Goal: Ask a question

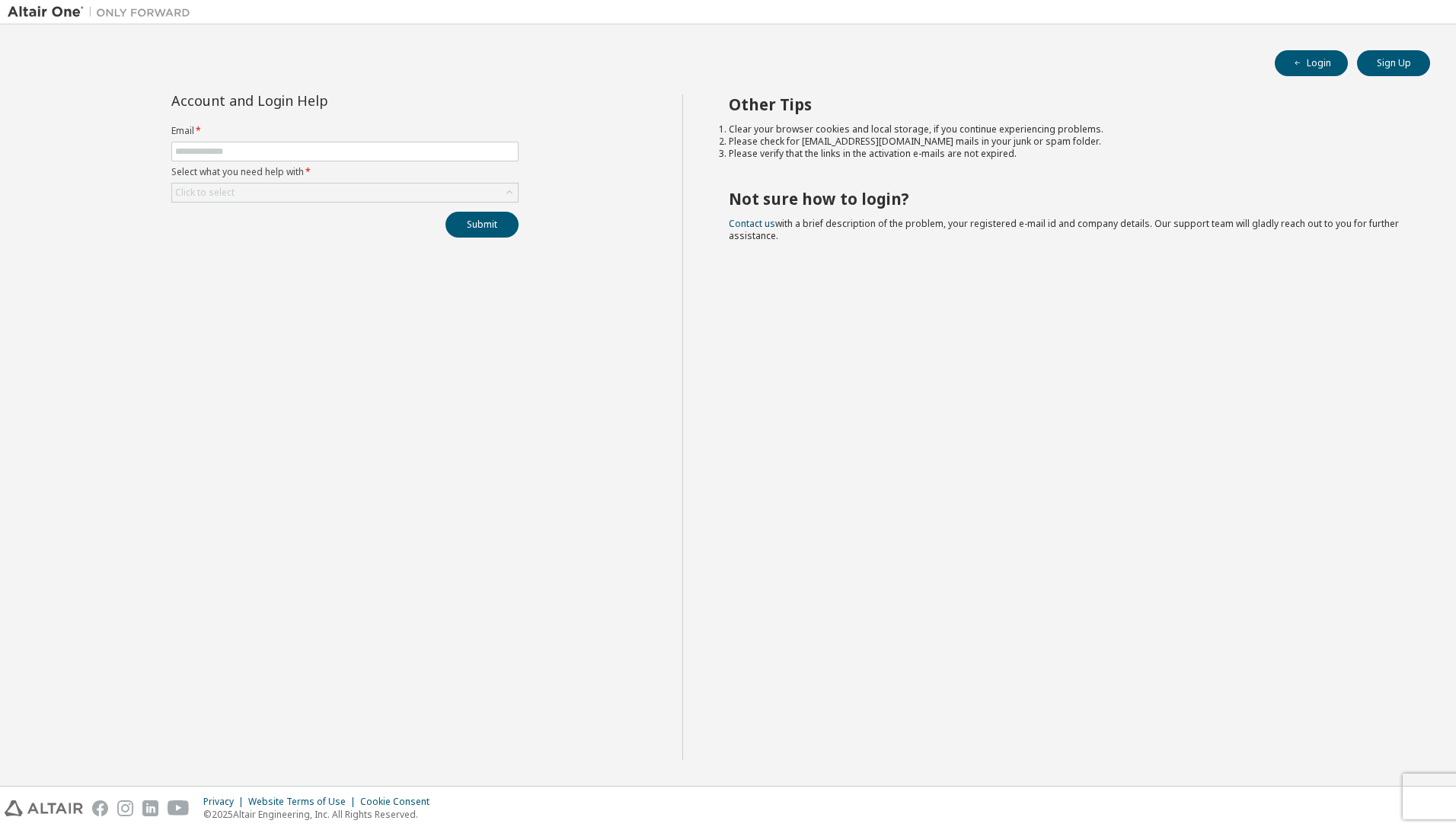
click at [306, 141] on form "Email * Select what you need help with * Click to select" at bounding box center [344, 164] width 347 height 78
click at [279, 147] on input "text" at bounding box center [344, 151] width 339 height 12
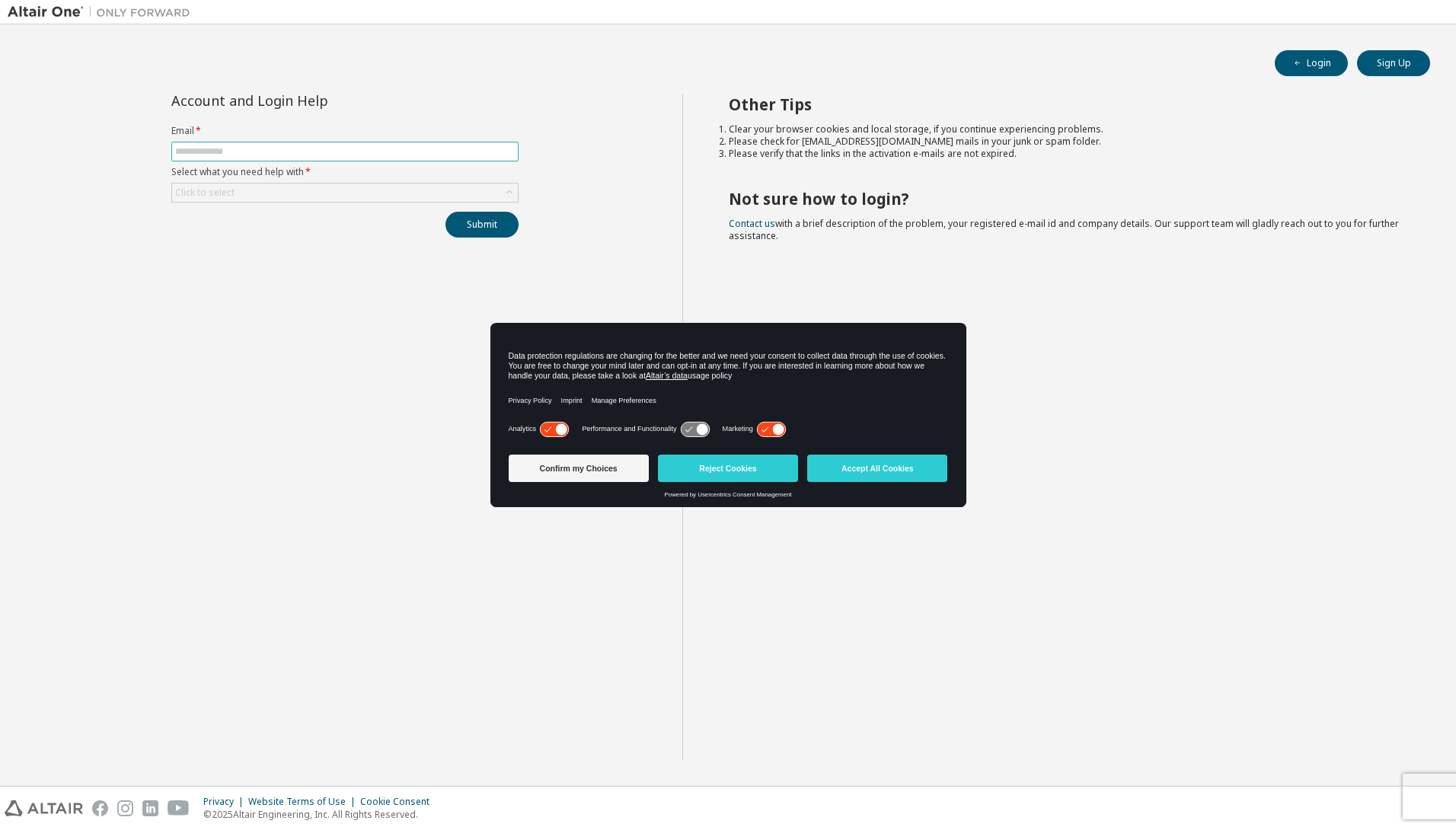
click at [285, 153] on input "text" at bounding box center [344, 151] width 339 height 12
type input "**********"
click at [336, 198] on div "Click to select" at bounding box center [344, 193] width 345 height 19
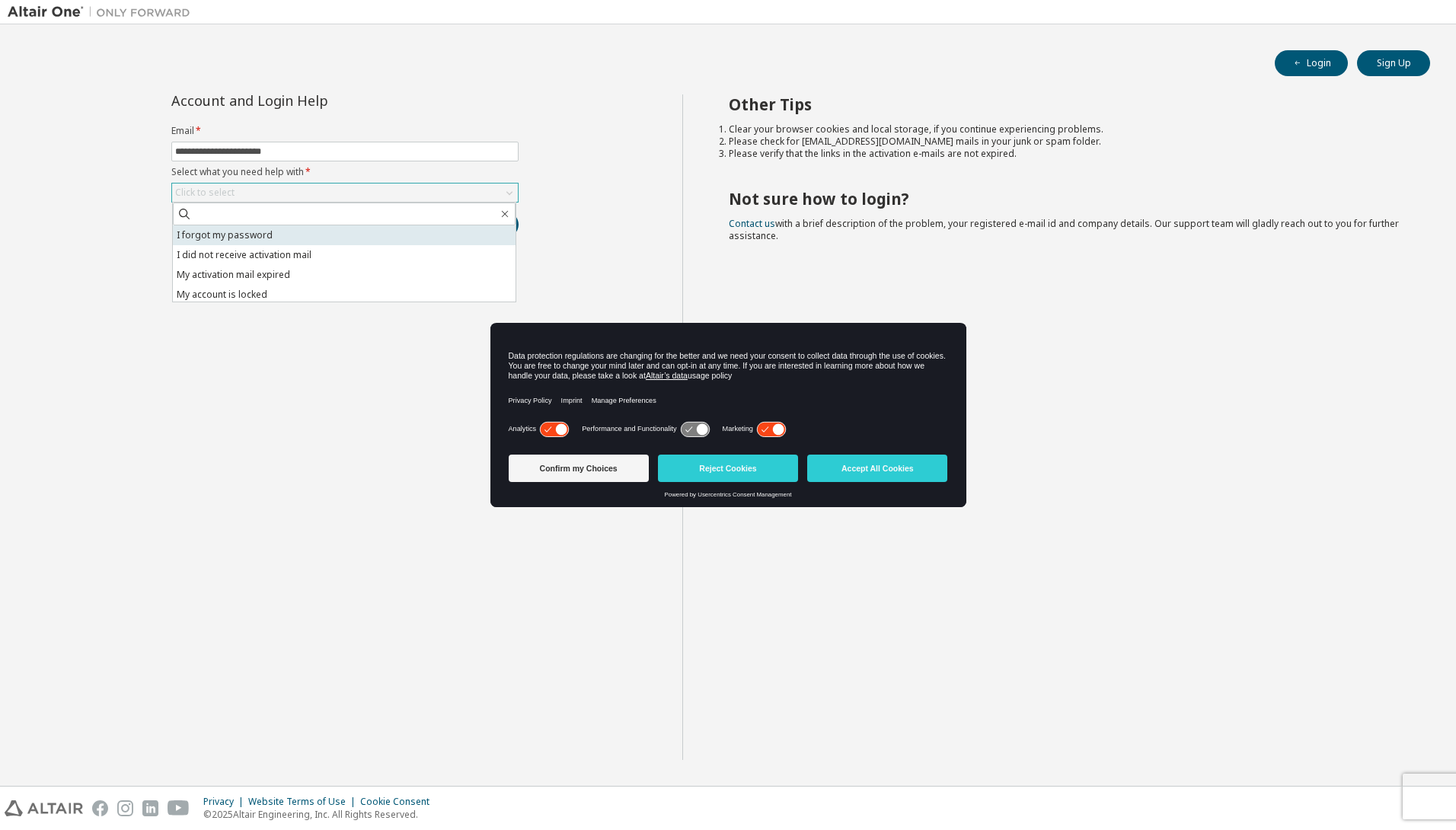
click at [270, 237] on li "I forgot my password" at bounding box center [344, 235] width 343 height 19
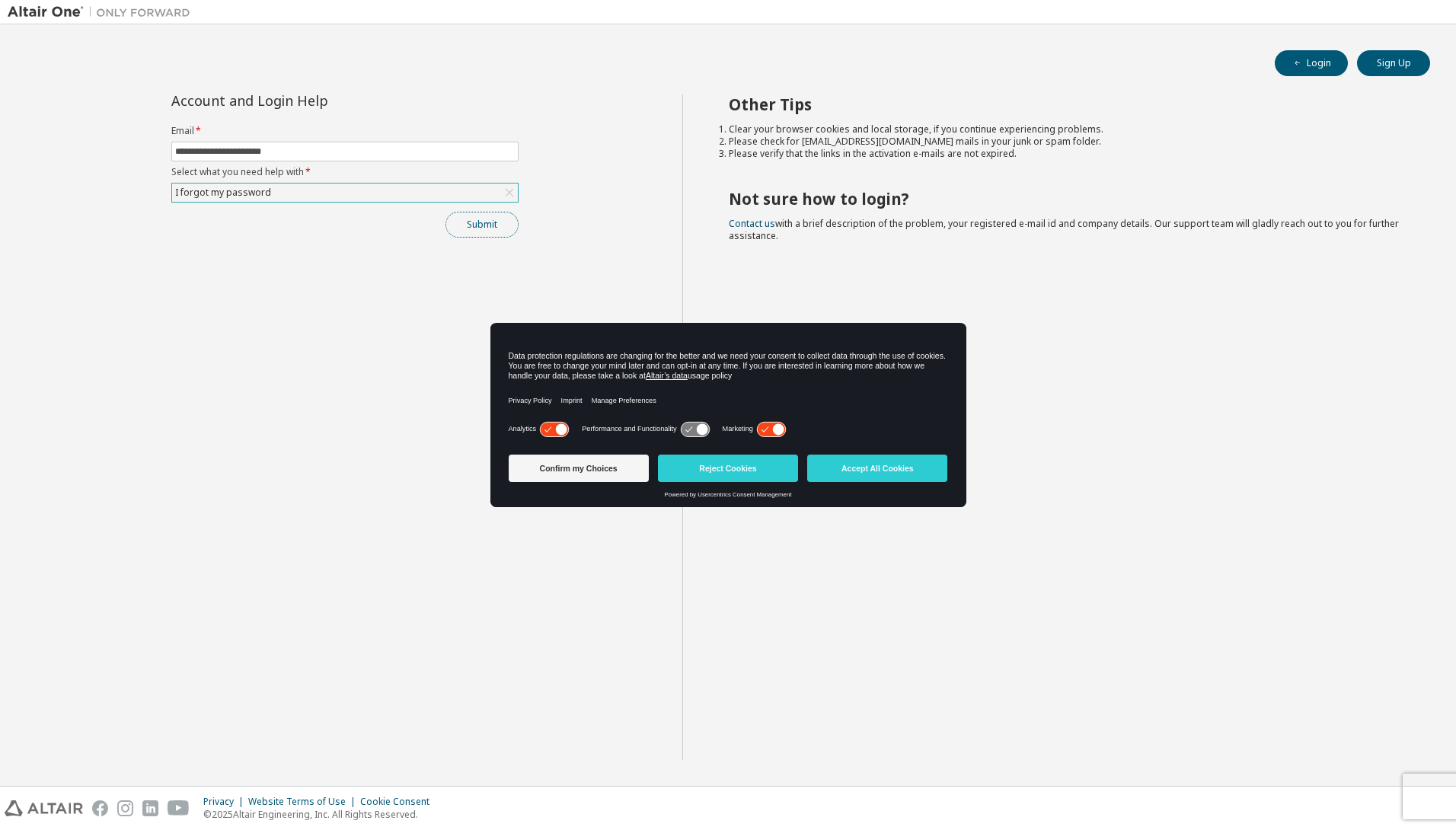
click at [491, 229] on button "Submit" at bounding box center [482, 225] width 73 height 26
click at [881, 463] on button "Accept All Cookies" at bounding box center [877, 468] width 140 height 27
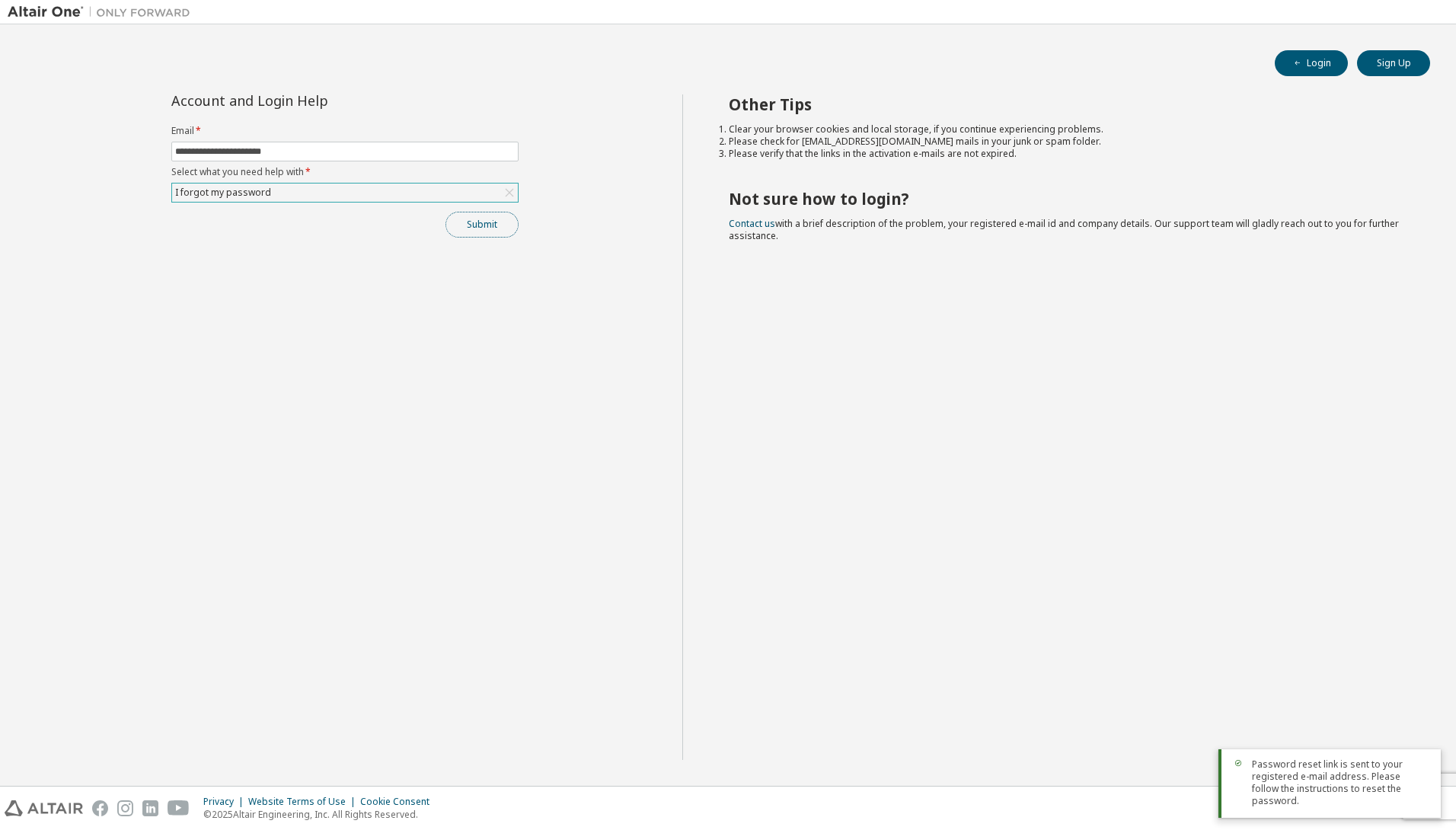
click at [498, 236] on button "Submit" at bounding box center [482, 225] width 73 height 26
click at [637, 364] on div "**********" at bounding box center [344, 427] width 674 height 665
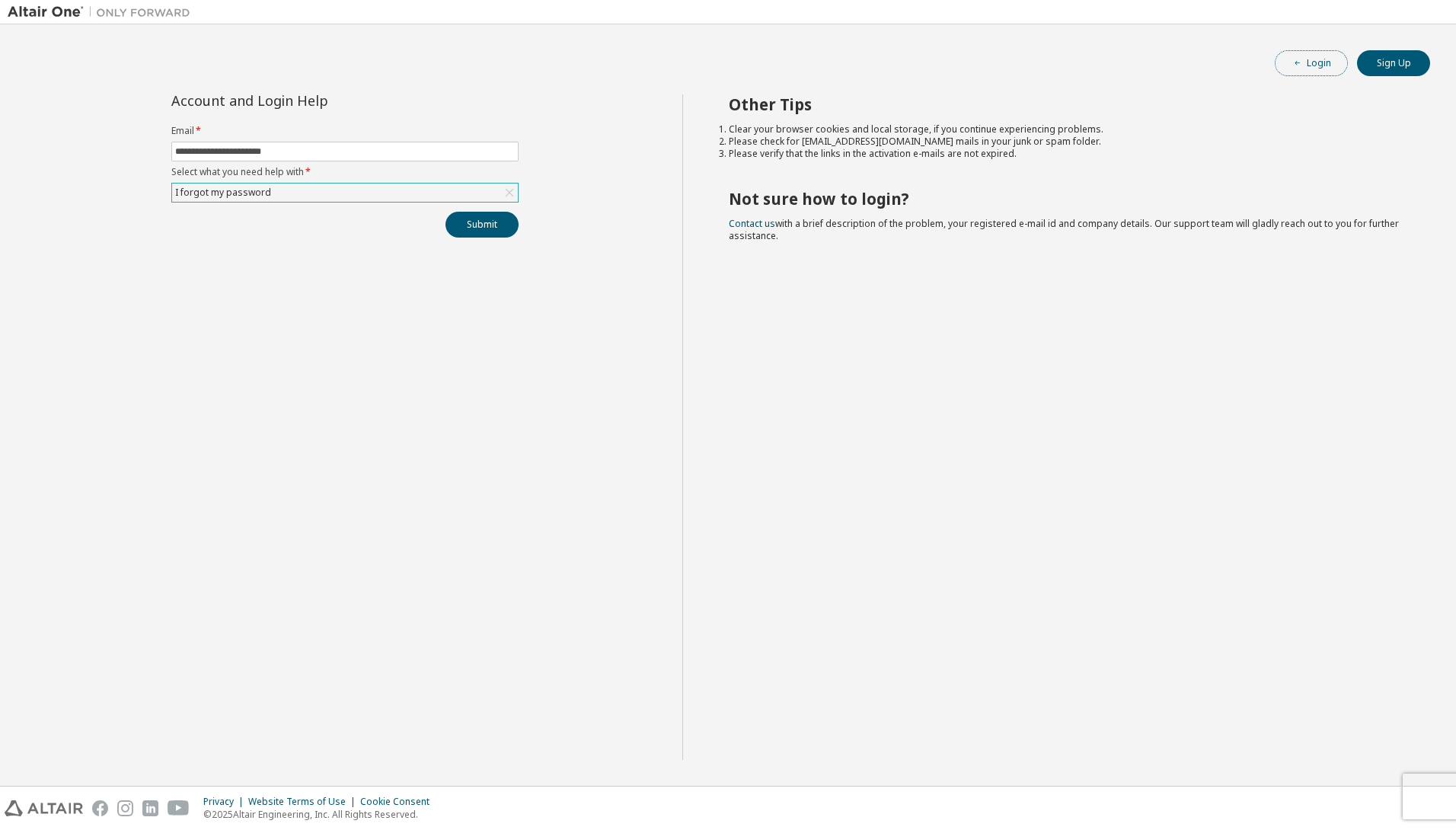
click at [1311, 62] on button "Login" at bounding box center [1311, 63] width 73 height 26
